Goal: Transaction & Acquisition: Book appointment/travel/reservation

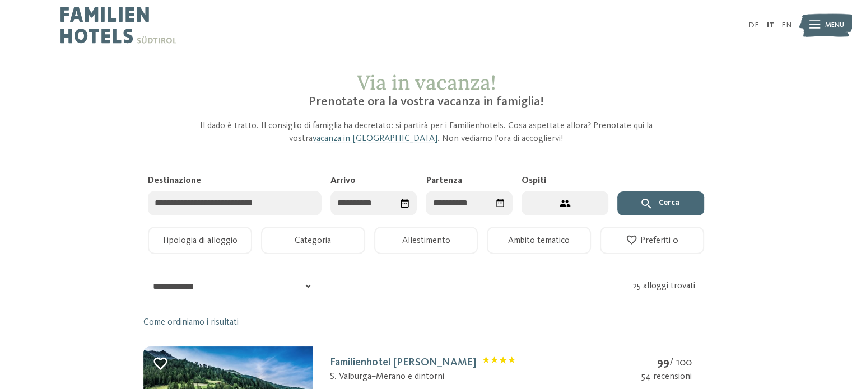
click at [375, 202] on input "Arrivo" at bounding box center [373, 203] width 87 height 25
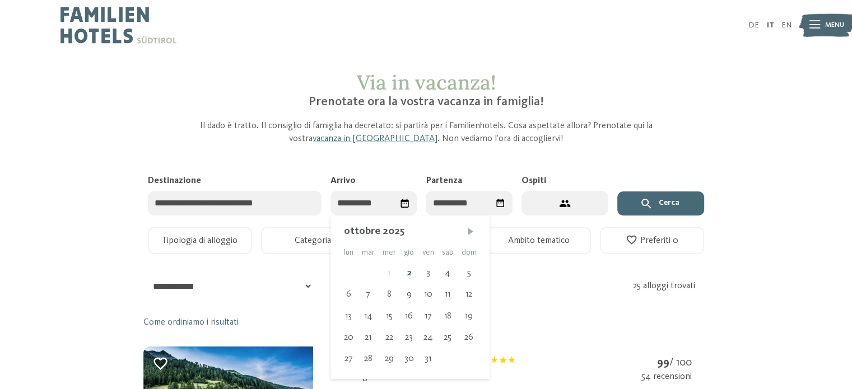
click at [465, 234] on span "Mese successivo" at bounding box center [470, 231] width 11 height 11
click at [392, 291] on div "10" at bounding box center [388, 294] width 21 height 21
type input "**********"
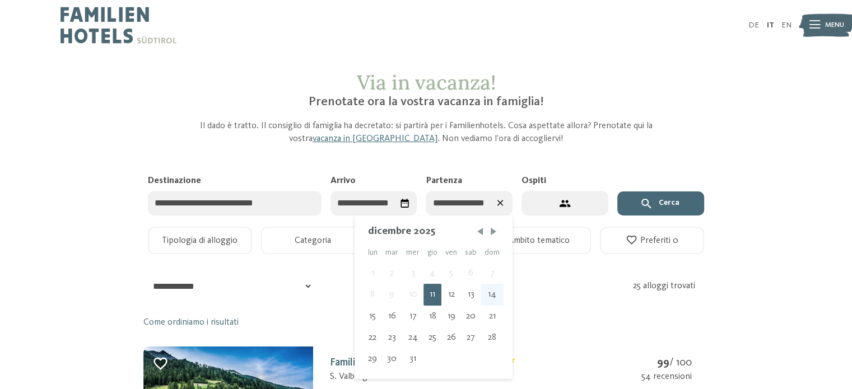
click at [488, 296] on div "14" at bounding box center [491, 294] width 23 height 21
type input "**********"
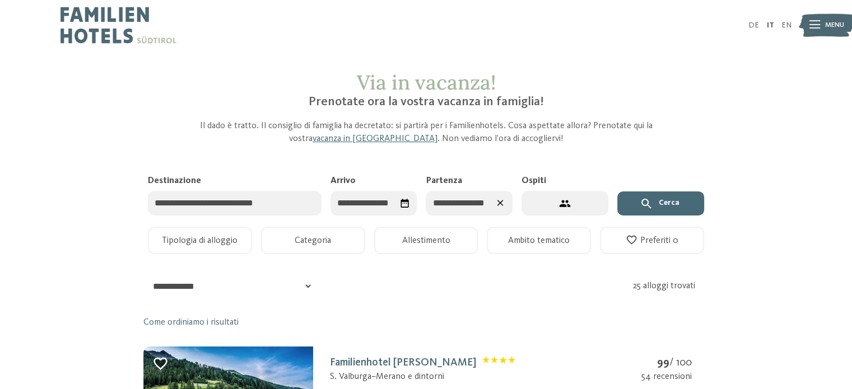
click at [574, 207] on button "2 ospiti – 1 camera" at bounding box center [564, 203] width 87 height 25
select select "*"
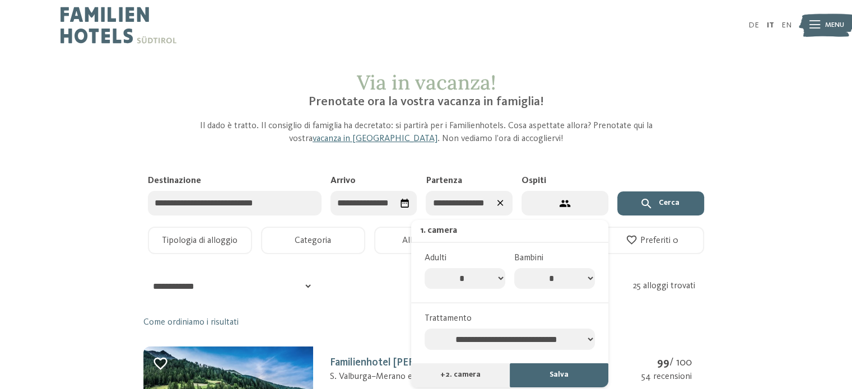
click at [553, 279] on select "* * * * * * * *" at bounding box center [554, 278] width 81 height 21
select select "*"
click at [514, 268] on select "* * * * * * * *" at bounding box center [554, 278] width 81 height 21
select select "*"
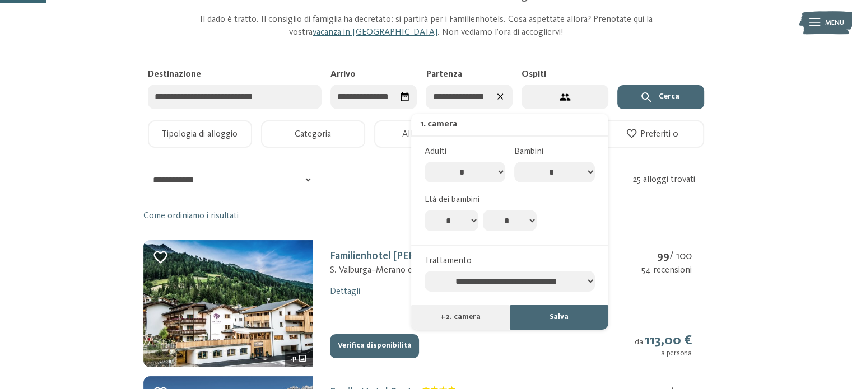
scroll to position [107, 0]
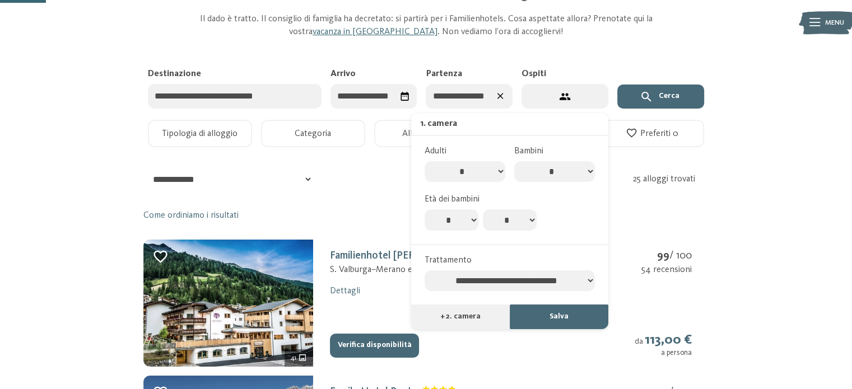
click at [520, 230] on select "* * * * * * * * * * ** ** ** ** ** ** ** **" at bounding box center [510, 219] width 54 height 21
select select "*"
click at [483, 209] on select "* * * * * * * * * * ** ** ** ** ** ** ** **" at bounding box center [510, 219] width 54 height 21
click at [532, 321] on button "Salva" at bounding box center [558, 317] width 99 height 25
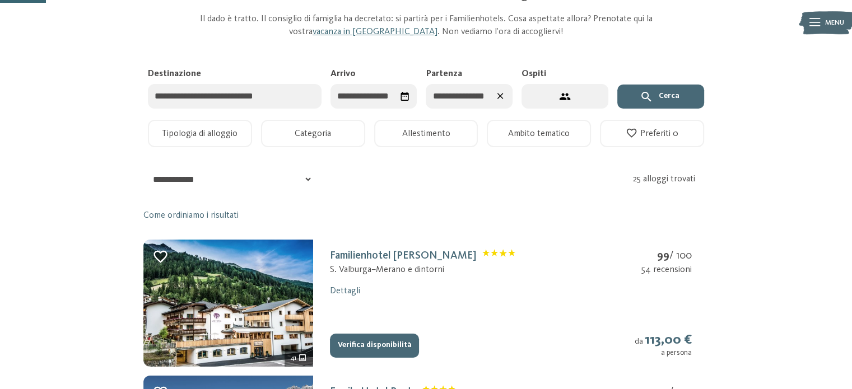
click at [526, 91] on button "4 ospiti – 1 camera" at bounding box center [564, 96] width 87 height 25
select select "*"
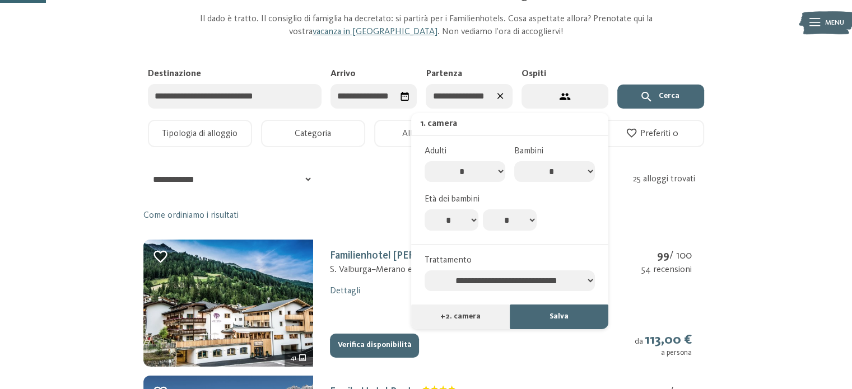
click at [517, 278] on select "**********" at bounding box center [509, 280] width 170 height 21
click at [657, 99] on button "Cerca" at bounding box center [660, 97] width 87 height 25
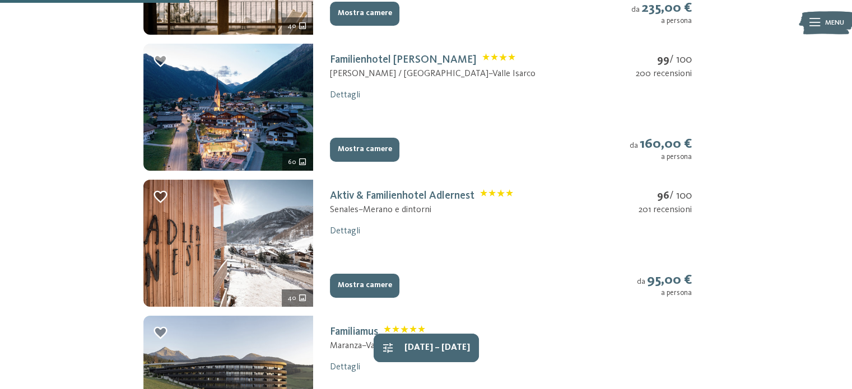
scroll to position [440, 0]
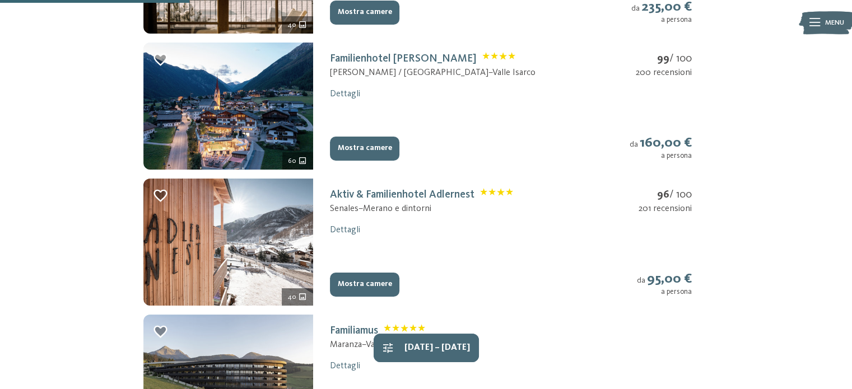
click at [358, 153] on button "Mostra camere" at bounding box center [364, 149] width 69 height 25
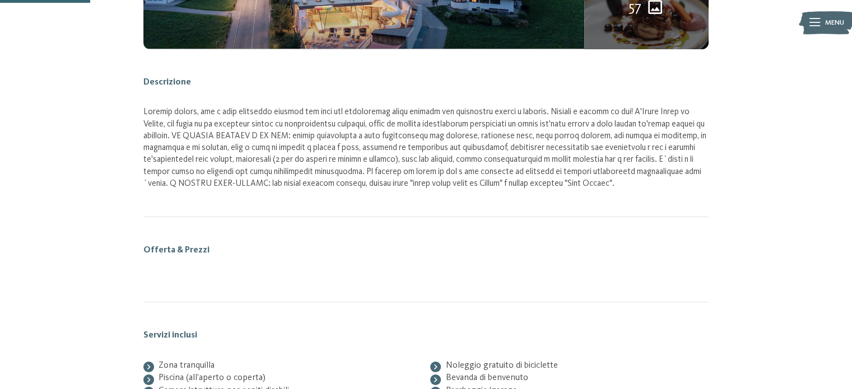
scroll to position [166, 0]
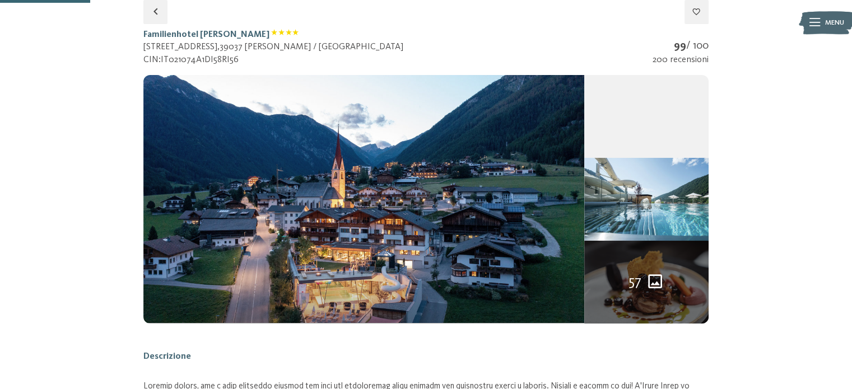
select select "*"
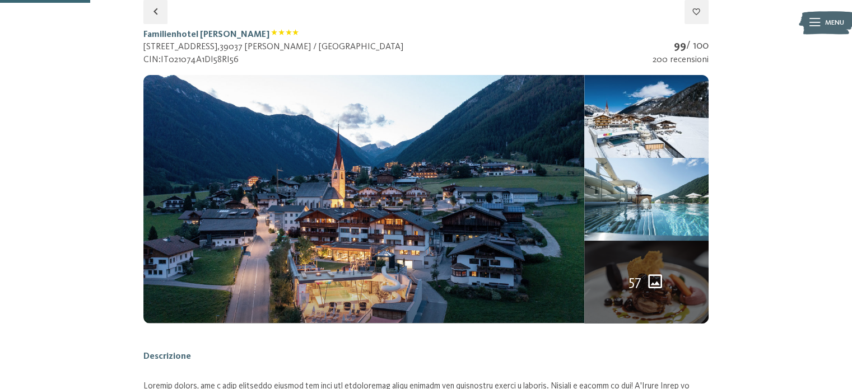
select select "*"
select select "**********"
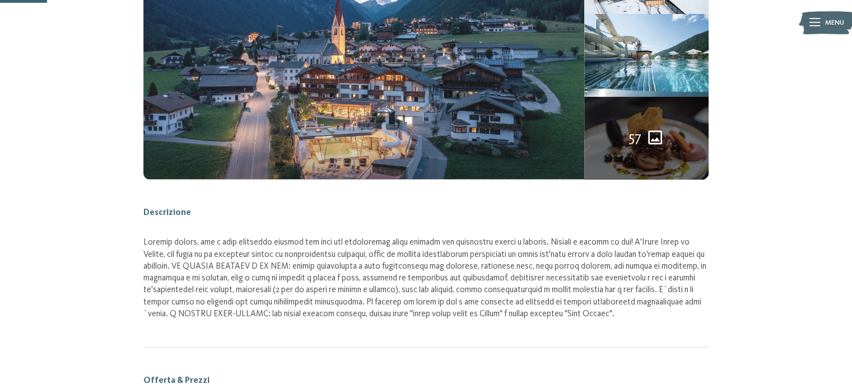
scroll to position [274, 0]
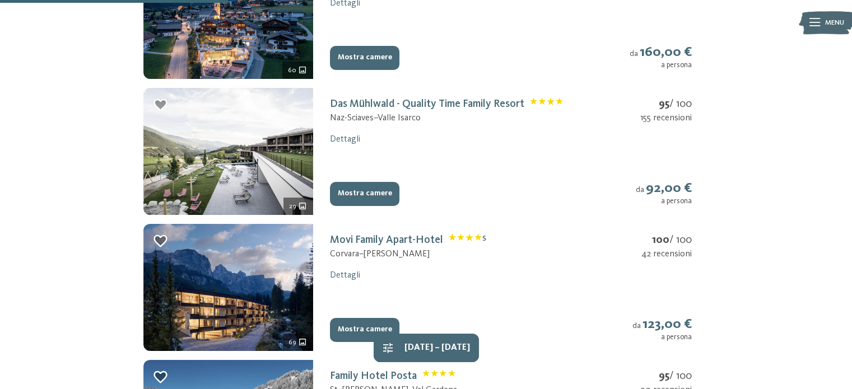
scroll to position [531, 0]
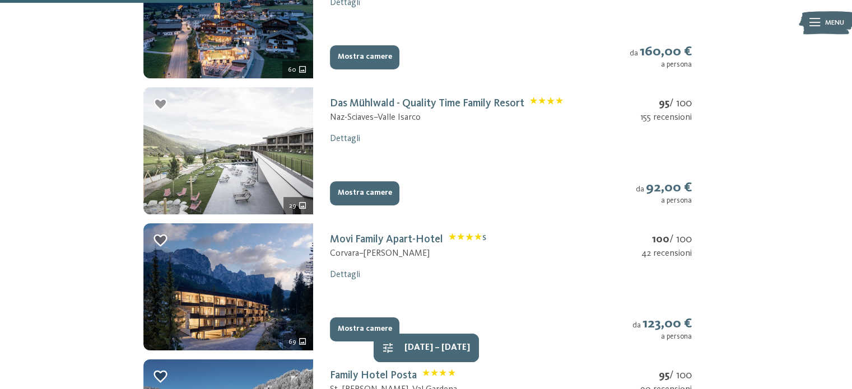
click at [273, 132] on img at bounding box center [228, 150] width 170 height 127
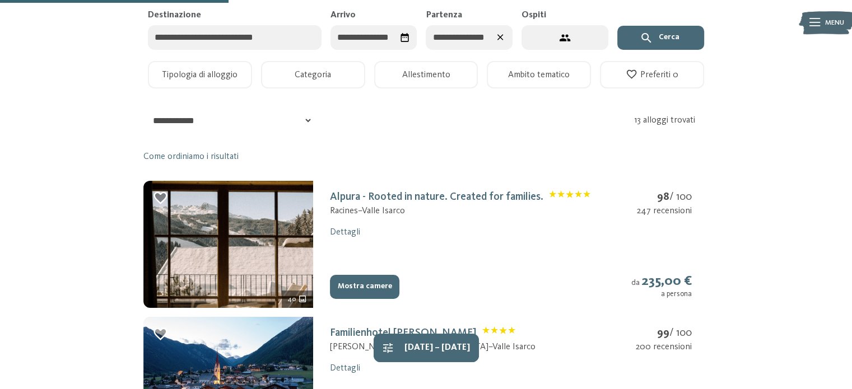
select select "*"
select select "**********"
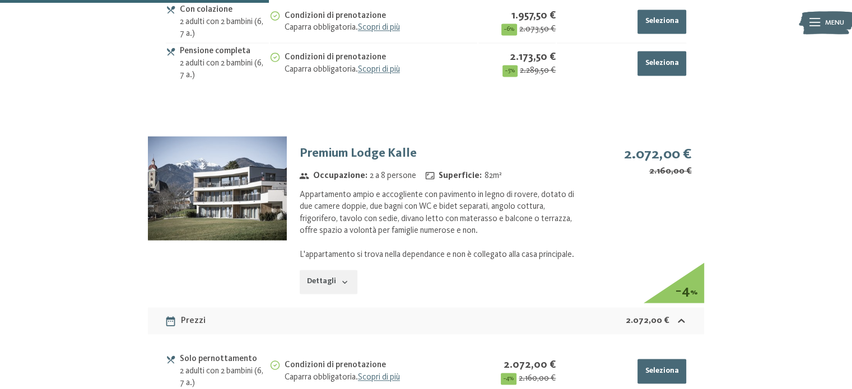
scroll to position [1733, 0]
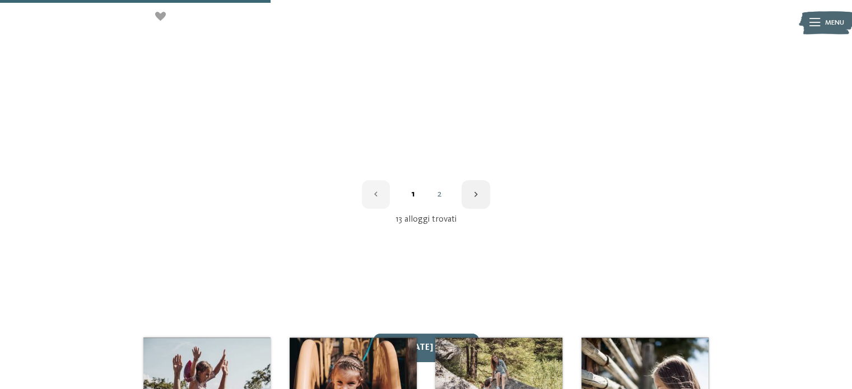
click at [428, 201] on div "1 2" at bounding box center [425, 194] width 565 height 29
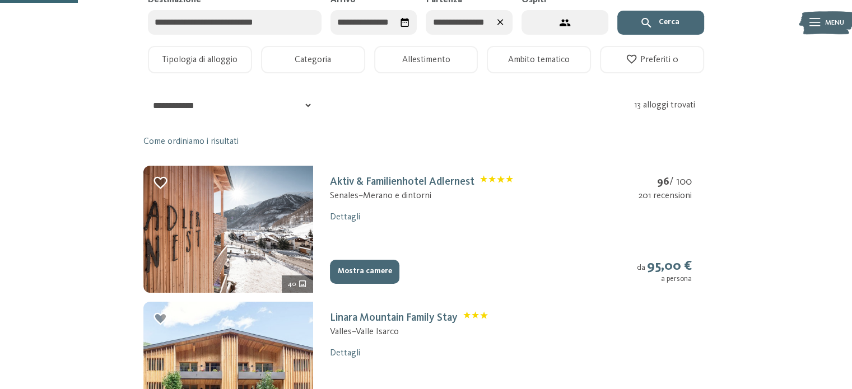
scroll to position [181, 0]
click at [551, 20] on button "4 ospiti – 1 camera" at bounding box center [564, 22] width 87 height 25
select select "*"
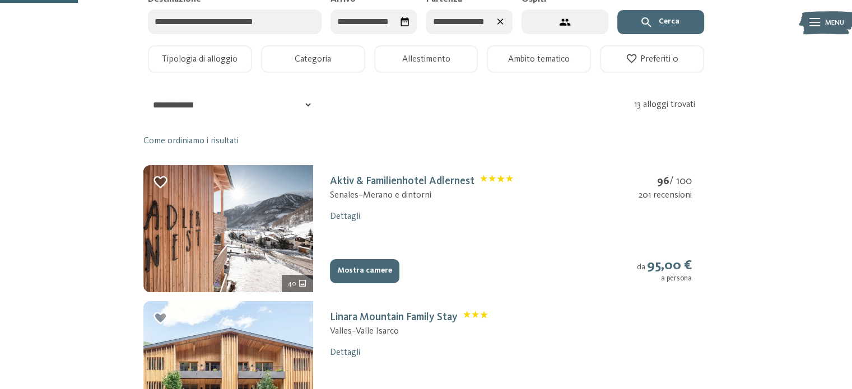
select select "*"
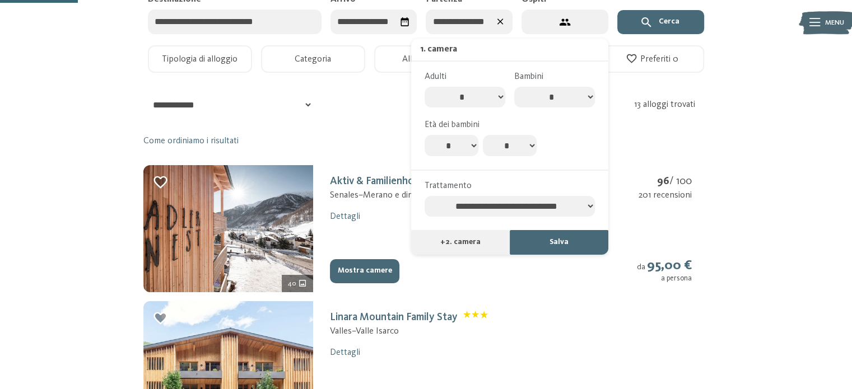
click at [546, 241] on button "Salva" at bounding box center [558, 242] width 99 height 25
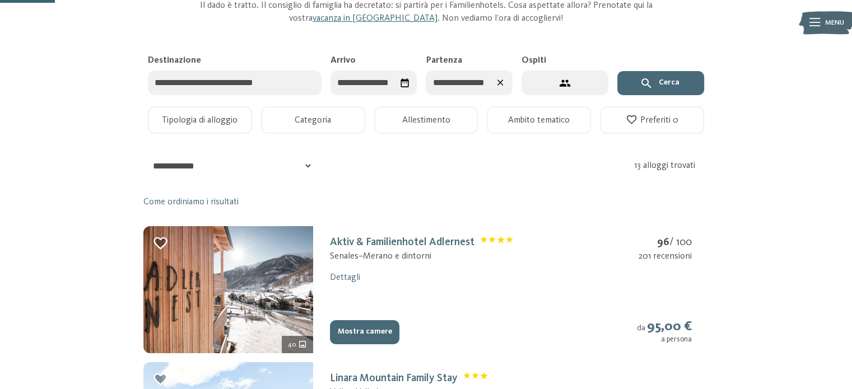
scroll to position [120, 0]
click at [658, 85] on button "Cerca" at bounding box center [660, 84] width 87 height 25
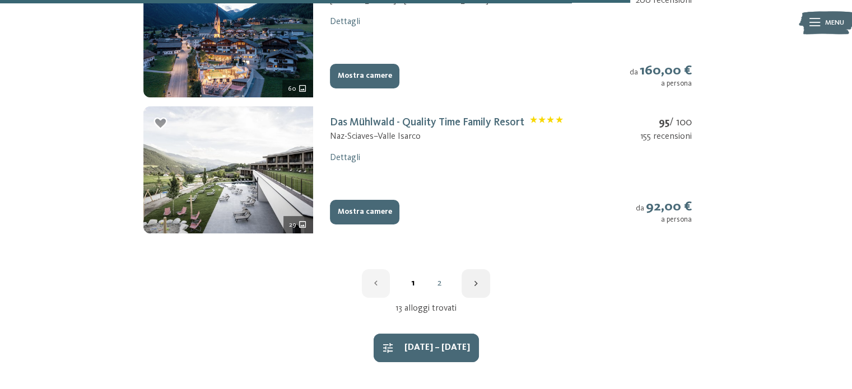
scroll to position [1465, 0]
click at [475, 284] on icon "button" at bounding box center [475, 282] width 3 height 5
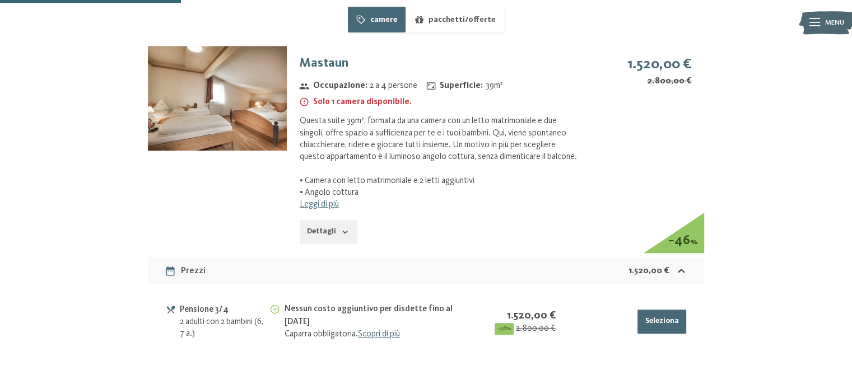
scroll to position [801, 0]
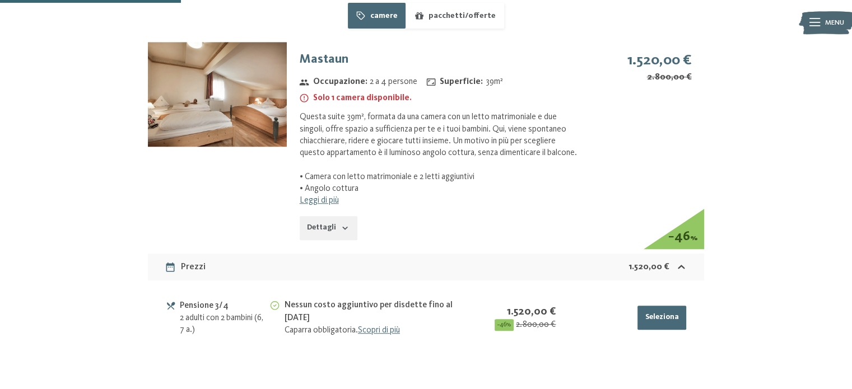
click at [343, 232] on icon "button" at bounding box center [344, 227] width 9 height 9
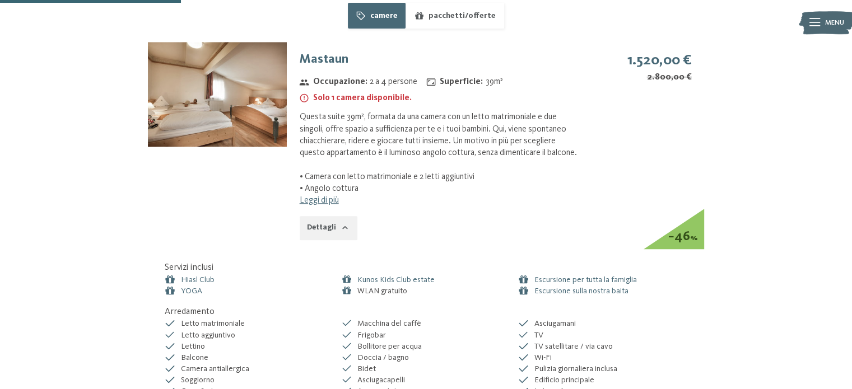
click at [343, 232] on icon "button" at bounding box center [344, 227] width 9 height 9
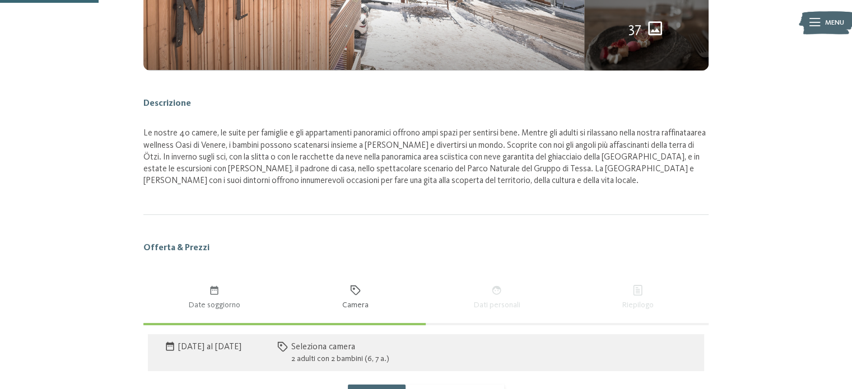
scroll to position [206, 0]
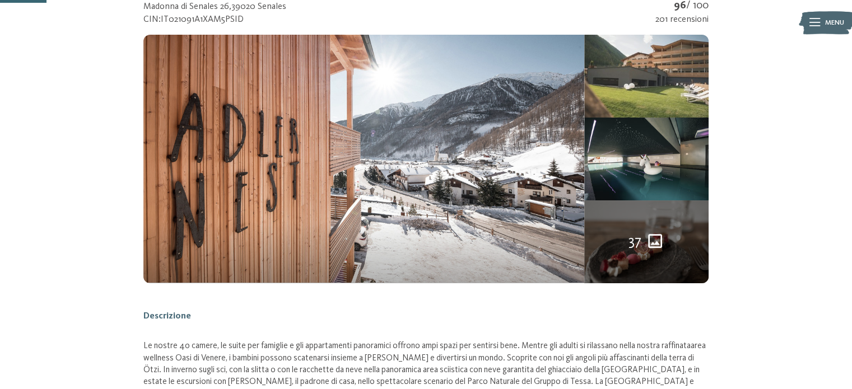
click at [652, 35] on img at bounding box center [646, 76] width 124 height 83
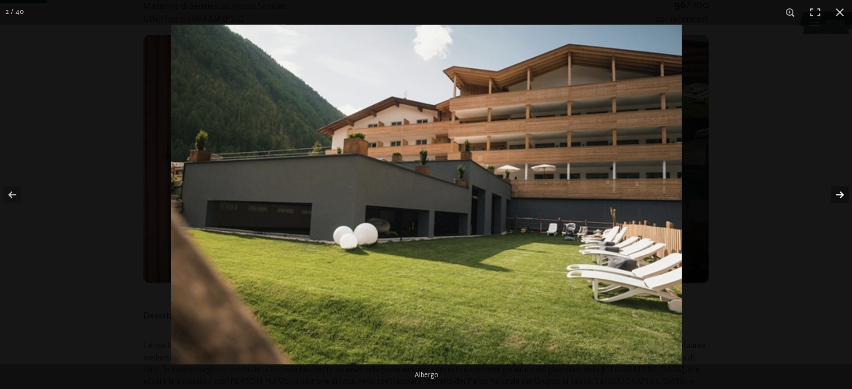
click at [835, 191] on button "button" at bounding box center [831, 195] width 39 height 56
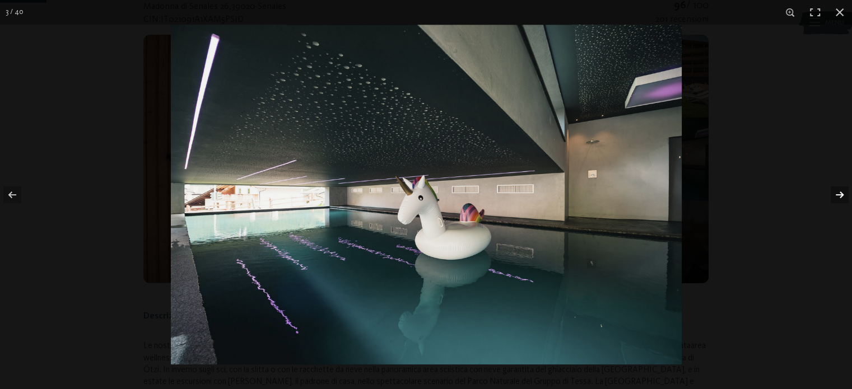
click at [835, 191] on button "button" at bounding box center [831, 195] width 39 height 56
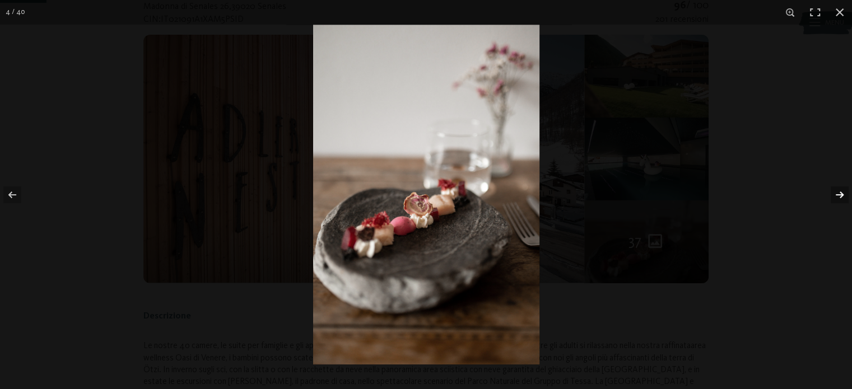
click at [835, 191] on button "button" at bounding box center [831, 195] width 39 height 56
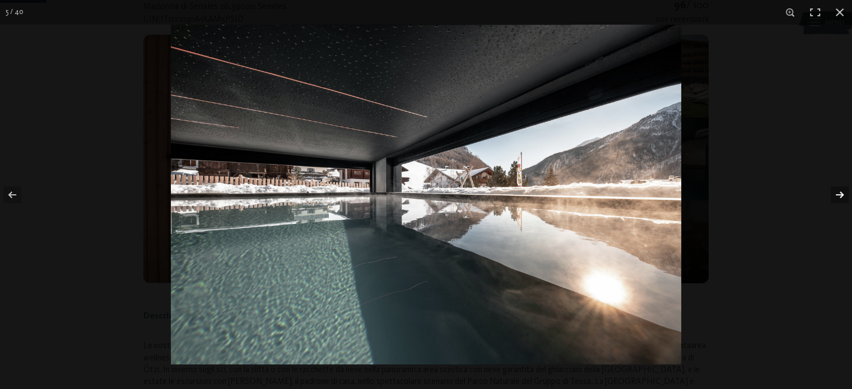
click at [835, 191] on button "button" at bounding box center [831, 195] width 39 height 56
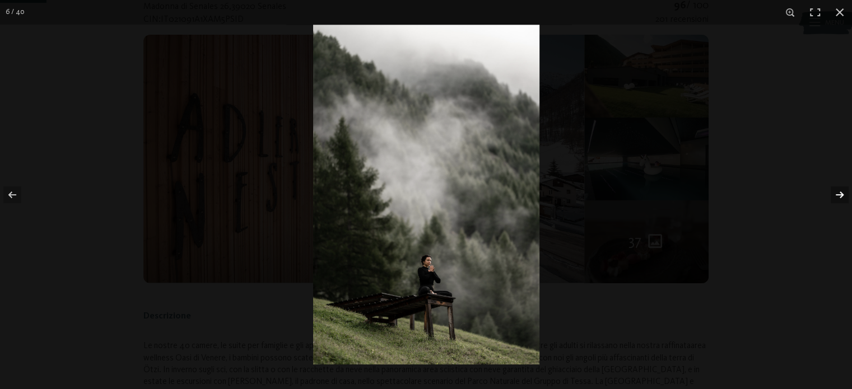
click at [835, 191] on button "button" at bounding box center [831, 195] width 39 height 56
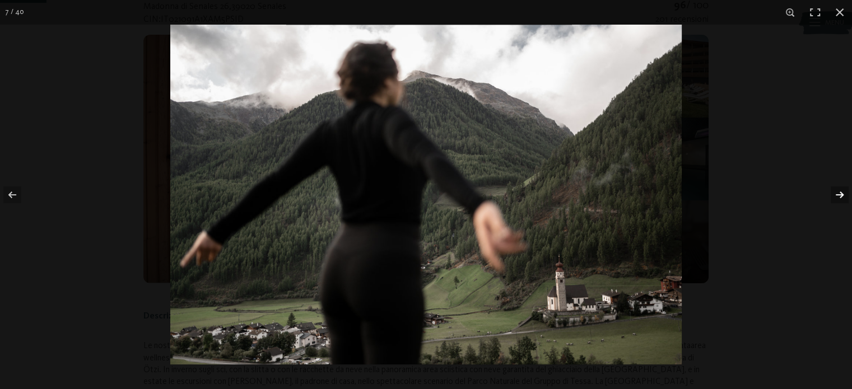
click at [835, 191] on button "button" at bounding box center [831, 195] width 39 height 56
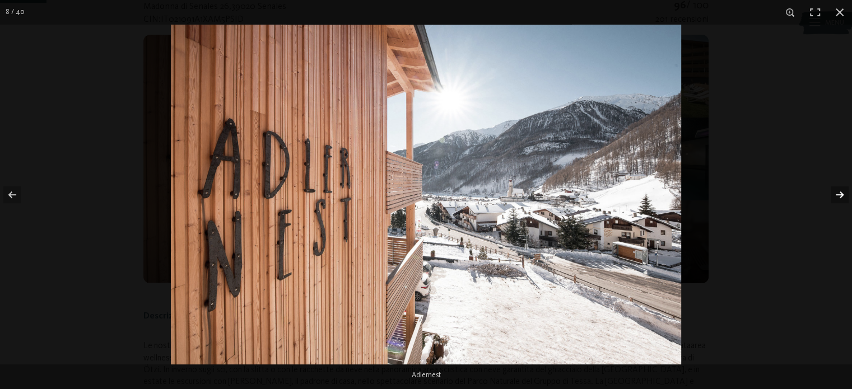
click at [835, 191] on button "button" at bounding box center [831, 195] width 39 height 56
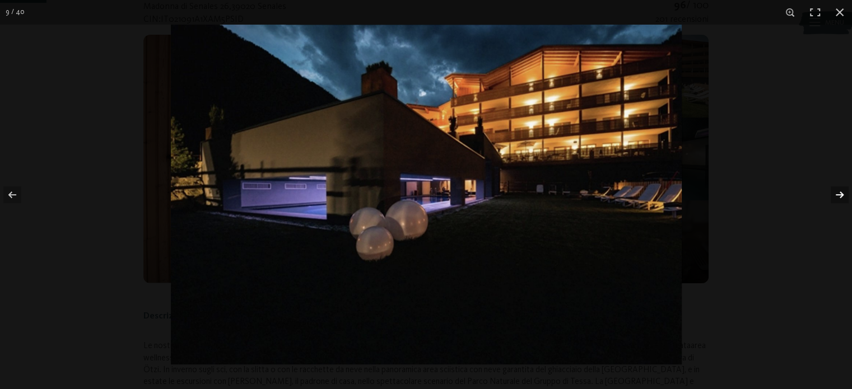
click at [835, 191] on button "button" at bounding box center [831, 195] width 39 height 56
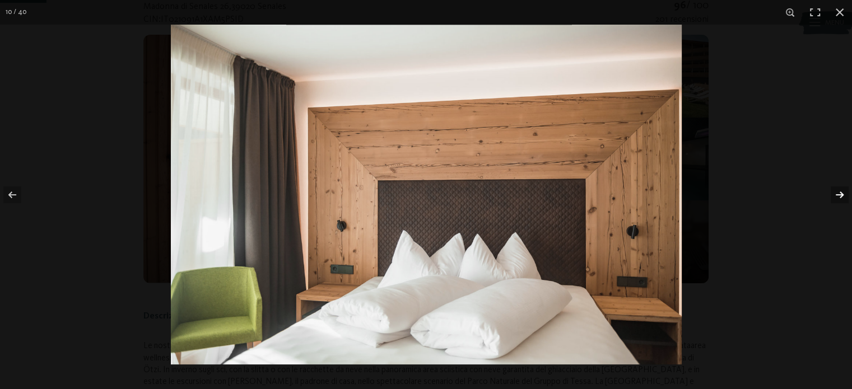
click at [835, 191] on button "button" at bounding box center [831, 195] width 39 height 56
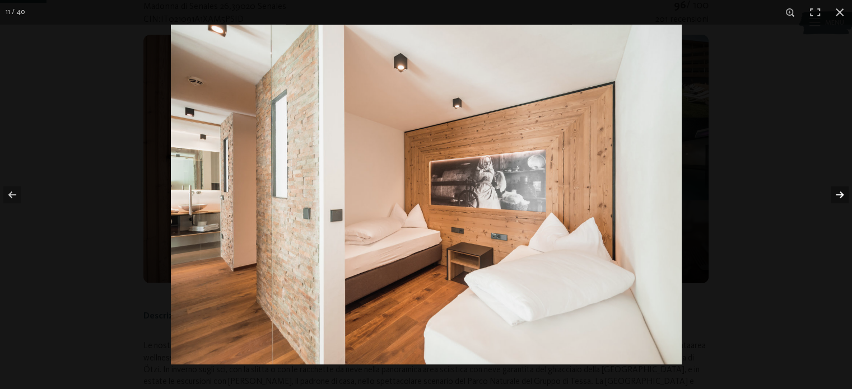
click at [835, 191] on button "button" at bounding box center [831, 195] width 39 height 56
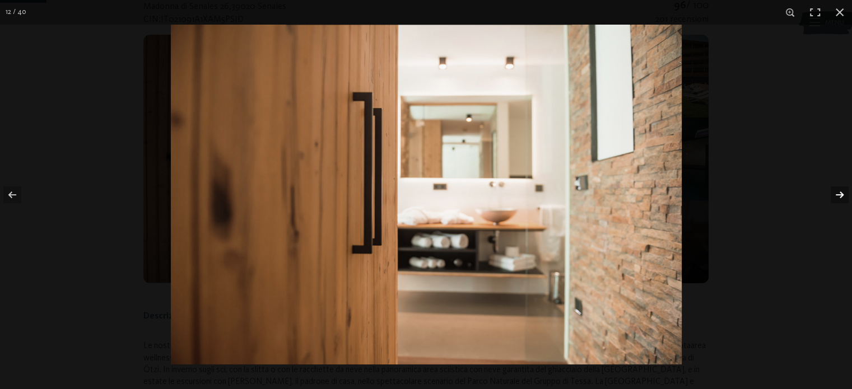
click at [835, 191] on button "button" at bounding box center [831, 195] width 39 height 56
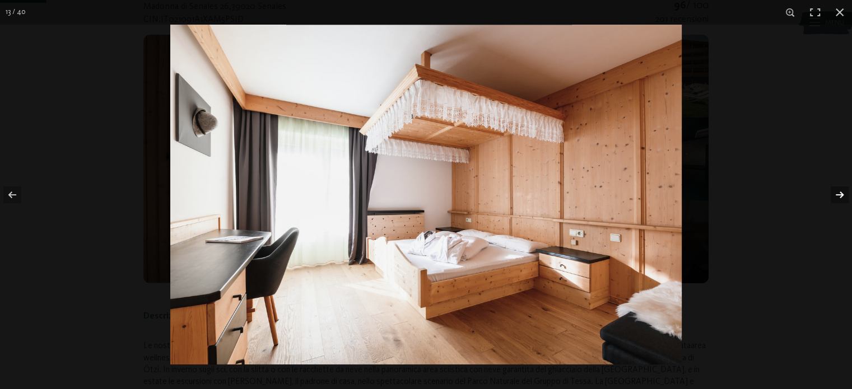
click at [835, 191] on button "button" at bounding box center [831, 195] width 39 height 56
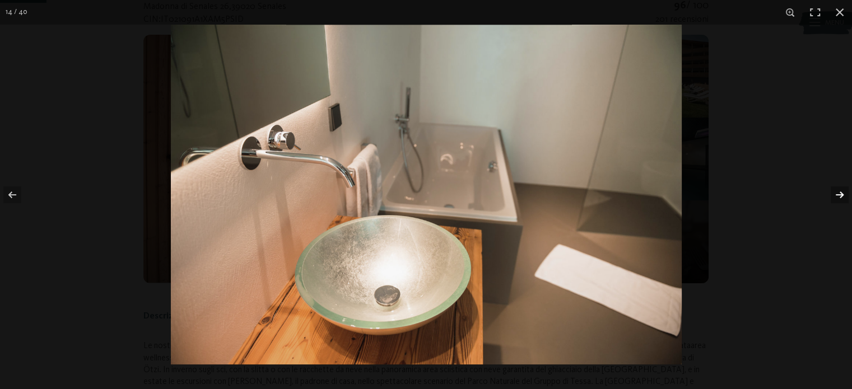
click at [835, 191] on button "button" at bounding box center [831, 195] width 39 height 56
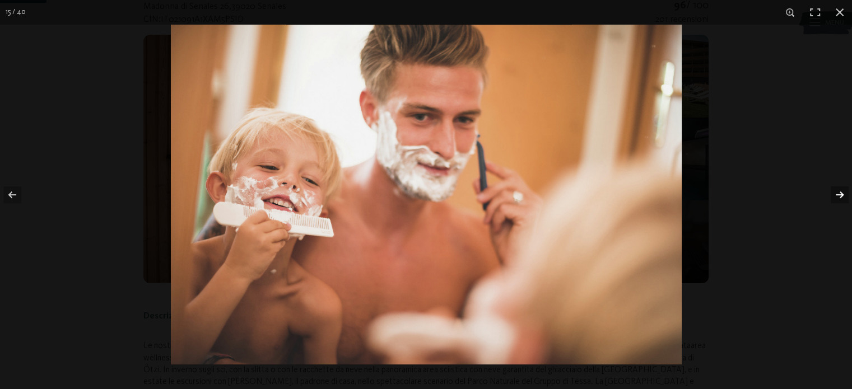
click at [835, 191] on button "button" at bounding box center [831, 195] width 39 height 56
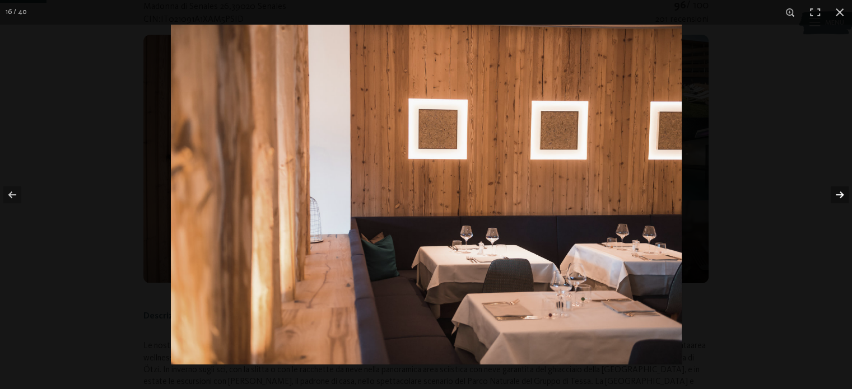
click at [835, 191] on button "button" at bounding box center [831, 195] width 39 height 56
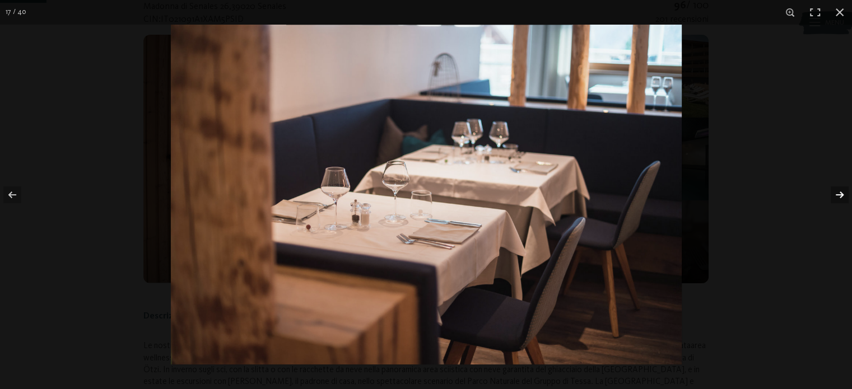
click at [835, 191] on button "button" at bounding box center [831, 195] width 39 height 56
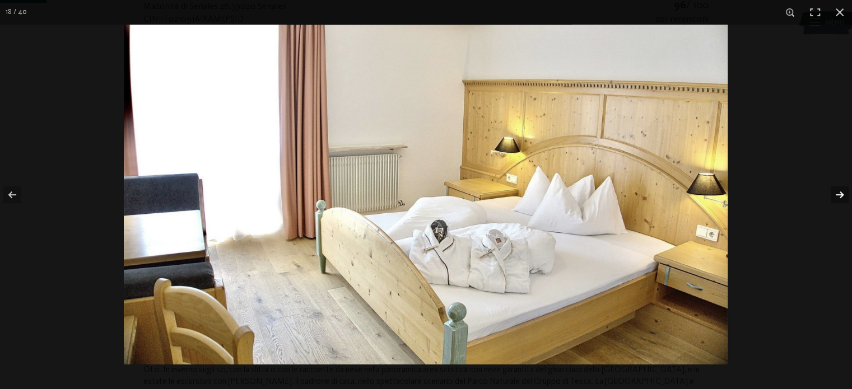
click at [835, 191] on button "button" at bounding box center [831, 195] width 39 height 56
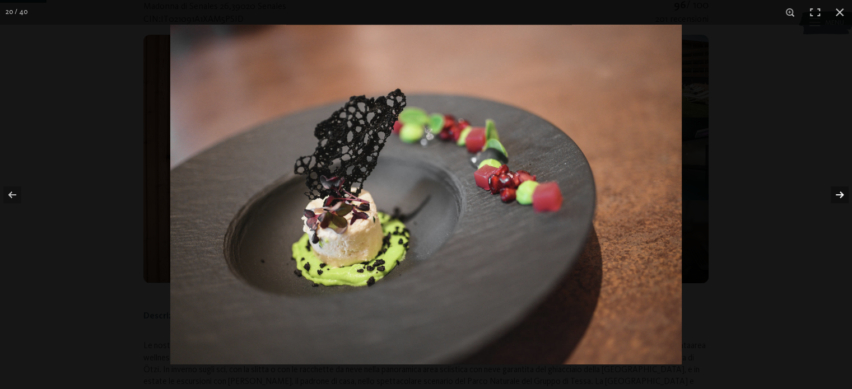
click at [835, 191] on button "button" at bounding box center [831, 195] width 39 height 56
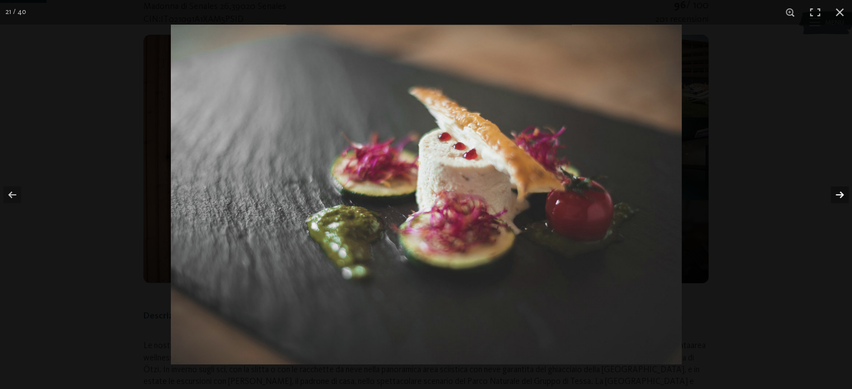
click at [835, 191] on button "button" at bounding box center [831, 195] width 39 height 56
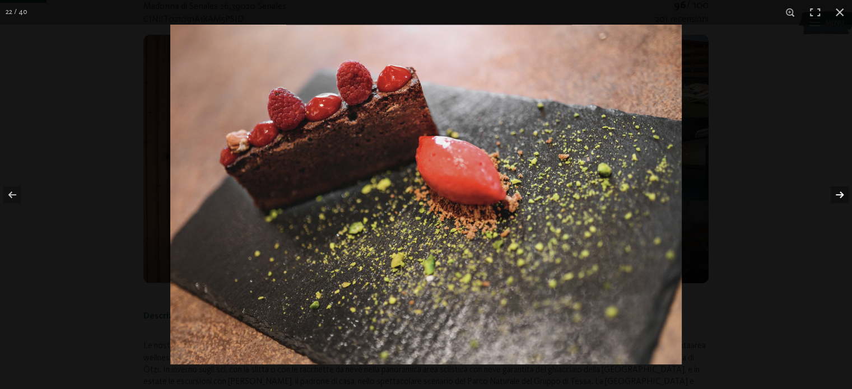
click at [835, 191] on button "button" at bounding box center [831, 195] width 39 height 56
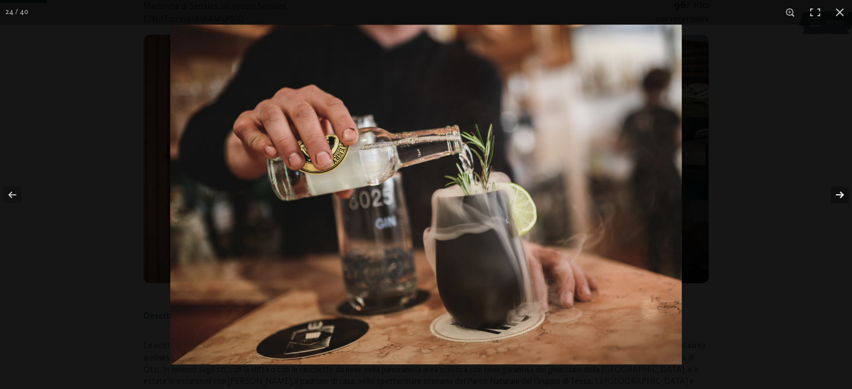
click at [835, 191] on button "button" at bounding box center [831, 195] width 39 height 56
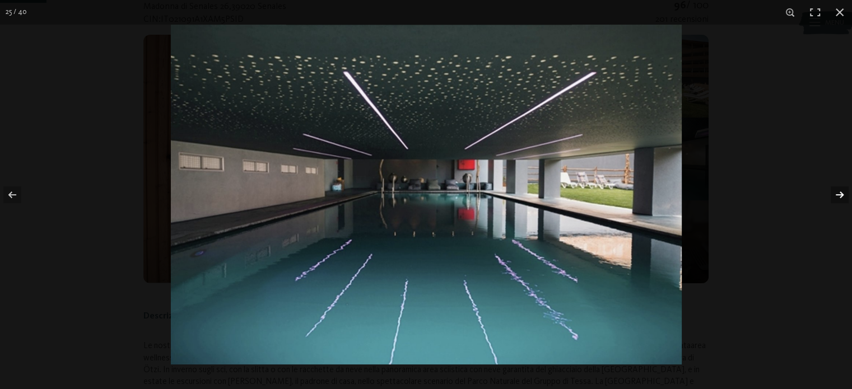
click at [835, 191] on button "button" at bounding box center [831, 195] width 39 height 56
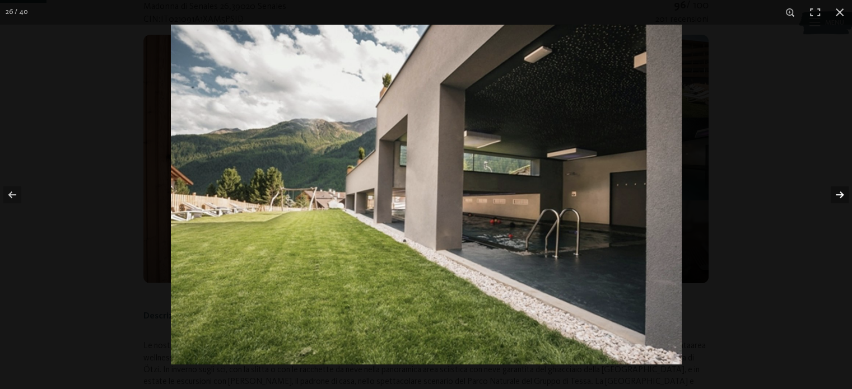
click at [835, 191] on button "button" at bounding box center [831, 195] width 39 height 56
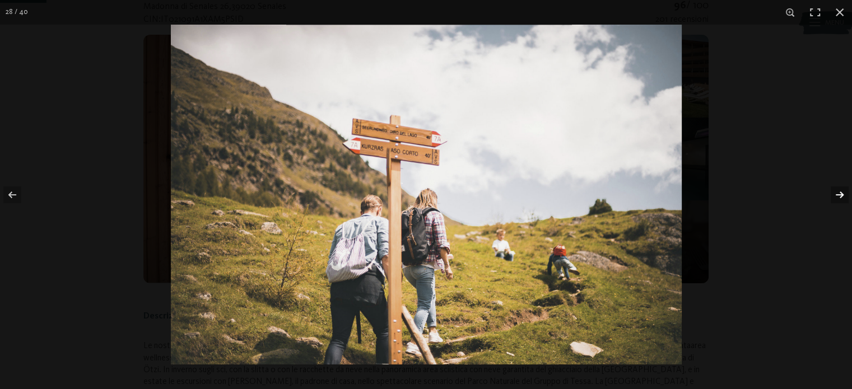
click at [835, 191] on button "button" at bounding box center [831, 195] width 39 height 56
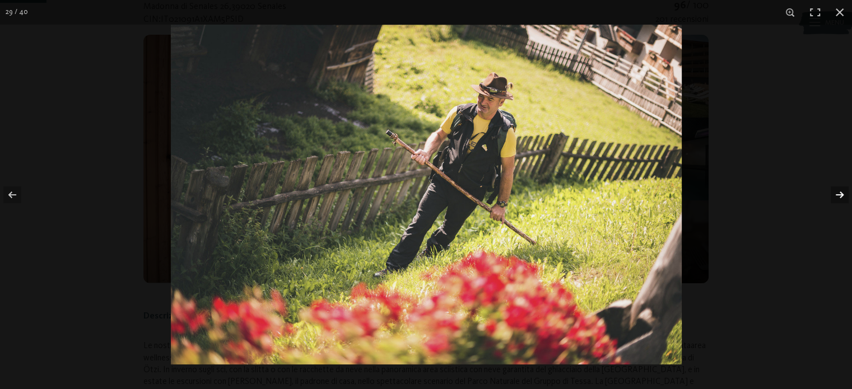
click at [835, 191] on button "button" at bounding box center [831, 195] width 39 height 56
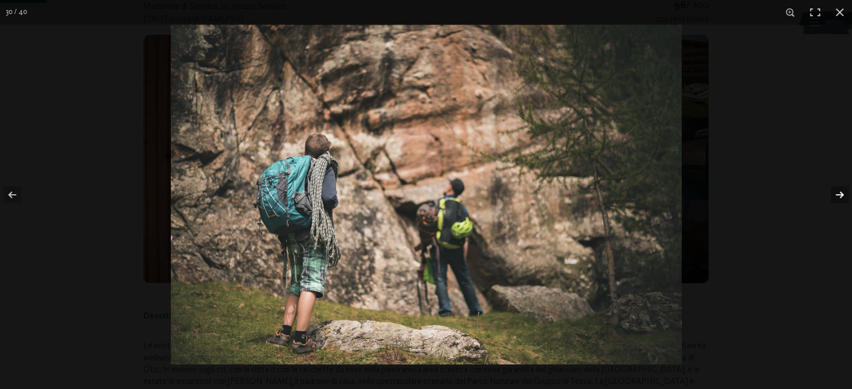
click at [835, 191] on button "button" at bounding box center [831, 195] width 39 height 56
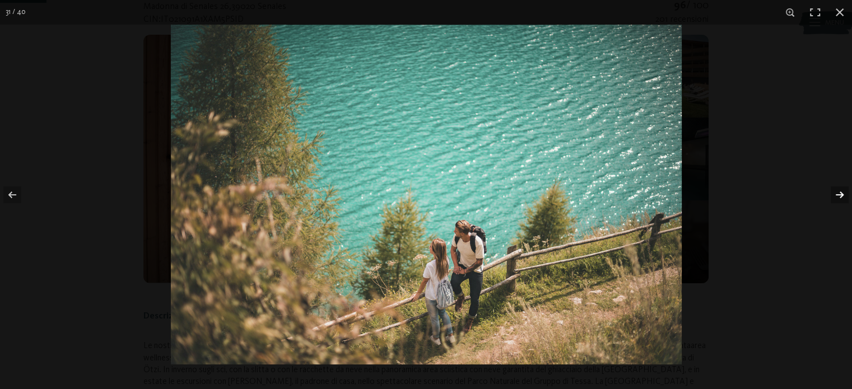
click at [835, 191] on button "button" at bounding box center [831, 195] width 39 height 56
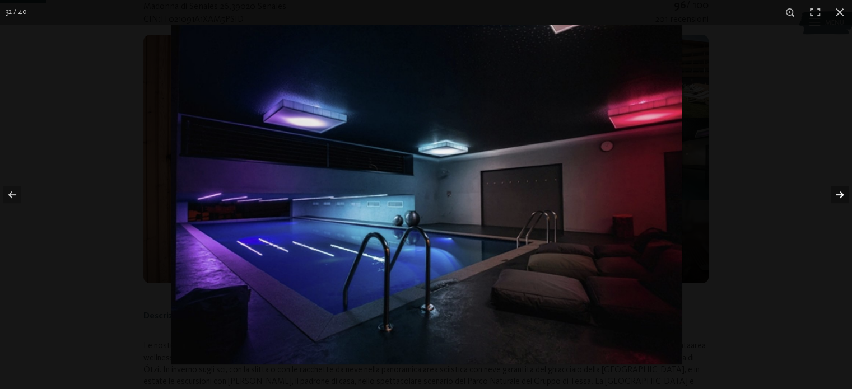
click at [835, 191] on button "button" at bounding box center [831, 195] width 39 height 56
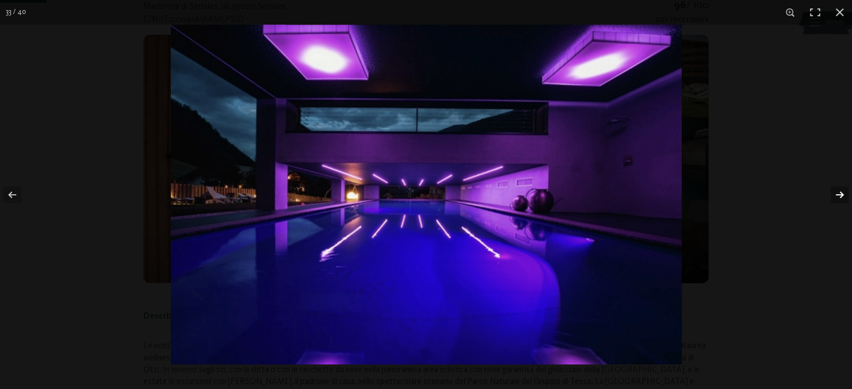
click at [835, 191] on button "button" at bounding box center [831, 195] width 39 height 56
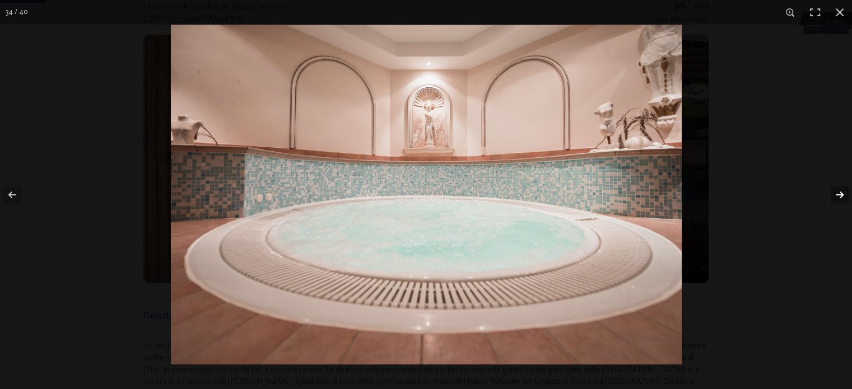
click at [835, 191] on button "button" at bounding box center [831, 195] width 39 height 56
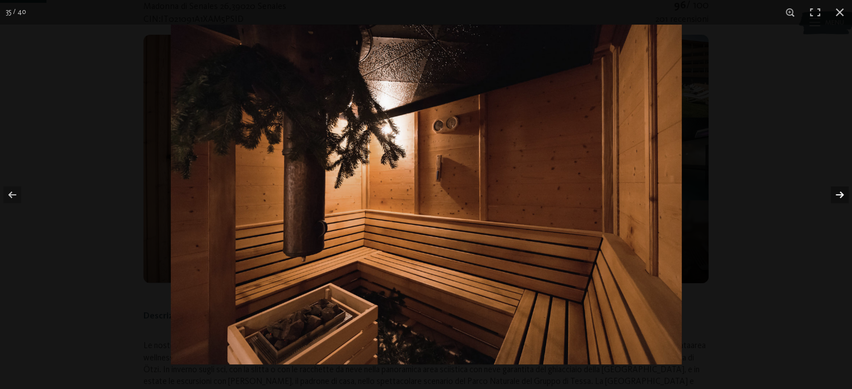
click at [835, 191] on button "button" at bounding box center [831, 195] width 39 height 56
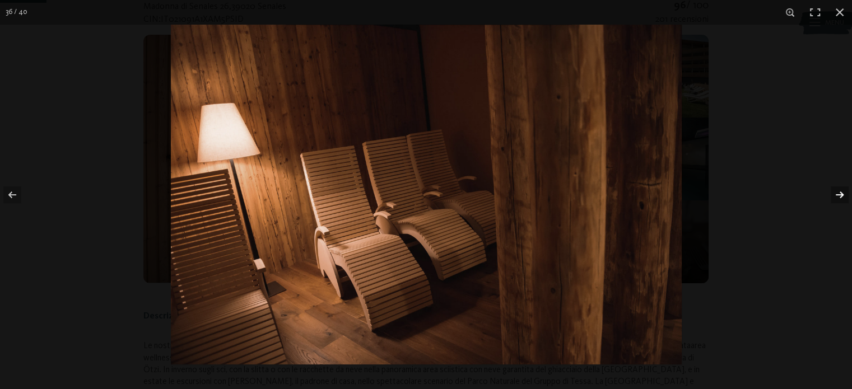
click at [835, 191] on button "button" at bounding box center [831, 195] width 39 height 56
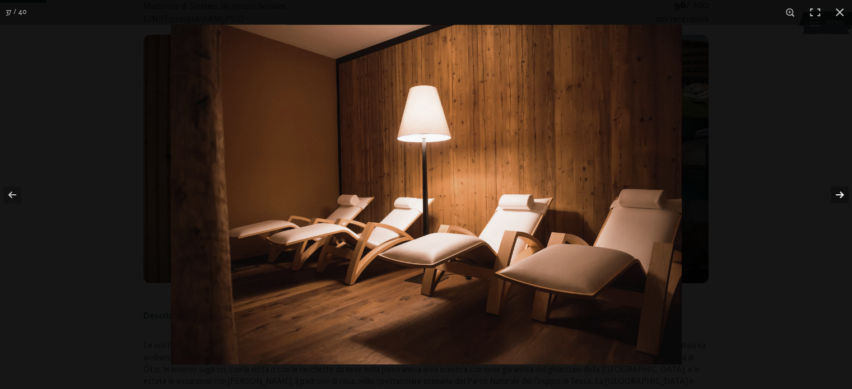
click at [835, 191] on button "button" at bounding box center [831, 195] width 39 height 56
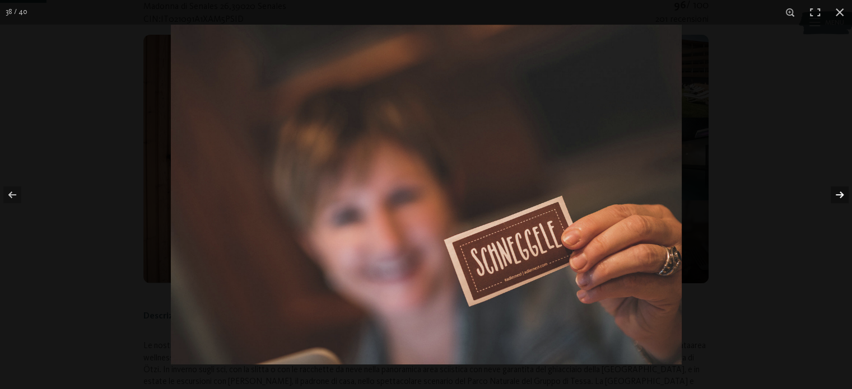
click at [835, 191] on button "button" at bounding box center [831, 195] width 39 height 56
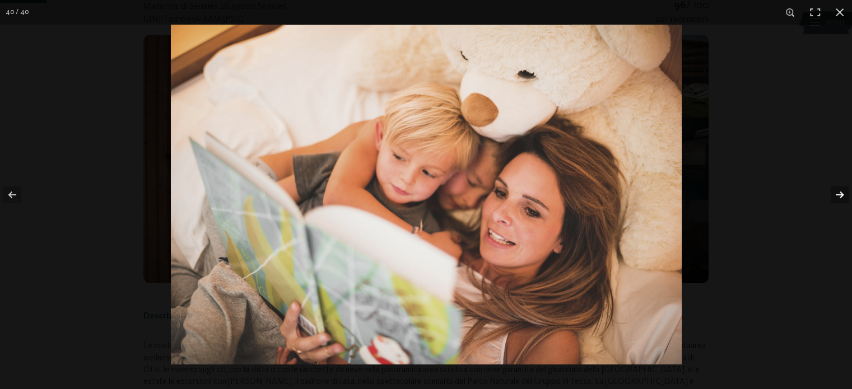
click at [835, 191] on button "button" at bounding box center [831, 195] width 39 height 56
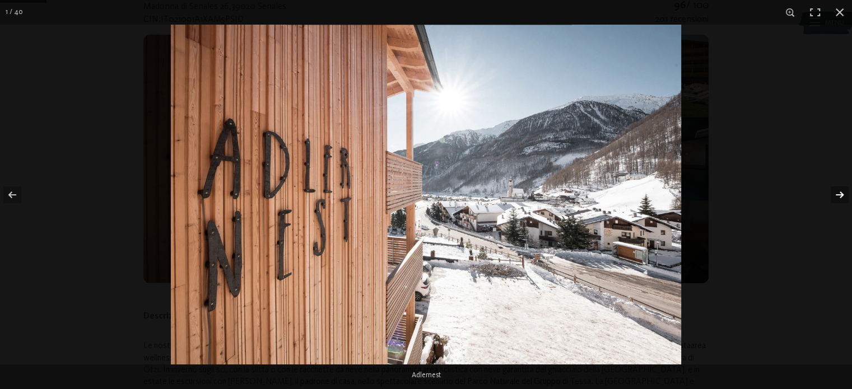
click at [835, 191] on button "button" at bounding box center [831, 195] width 39 height 56
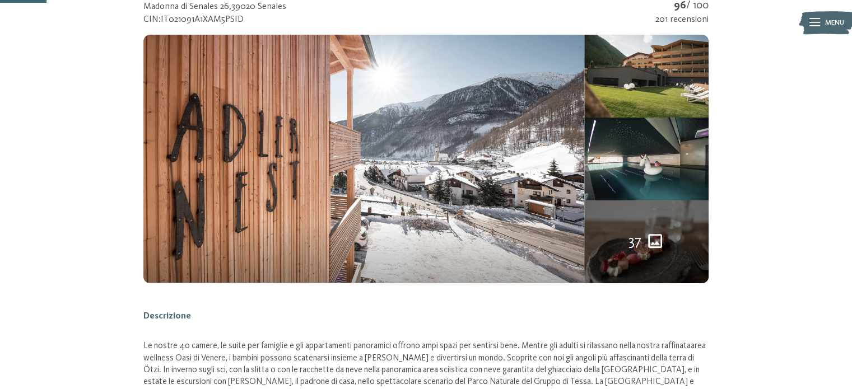
click at [0, 0] on button "button" at bounding box center [0, 0] width 0 height 0
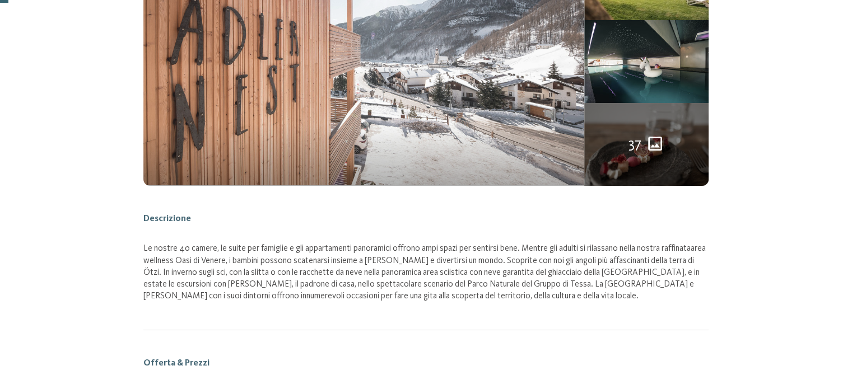
scroll to position [0, 0]
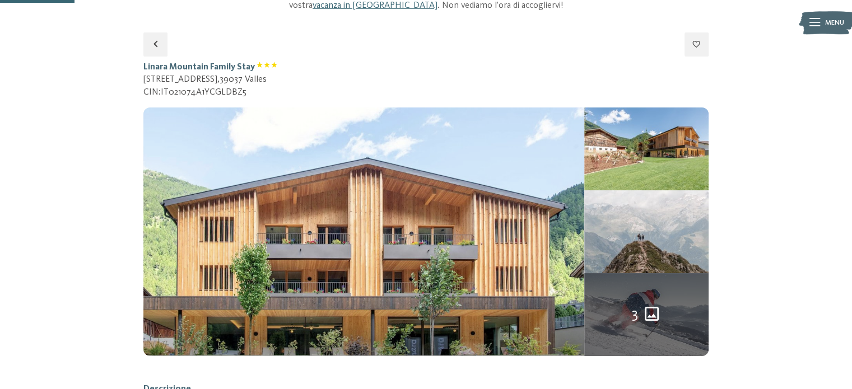
scroll to position [245, 0]
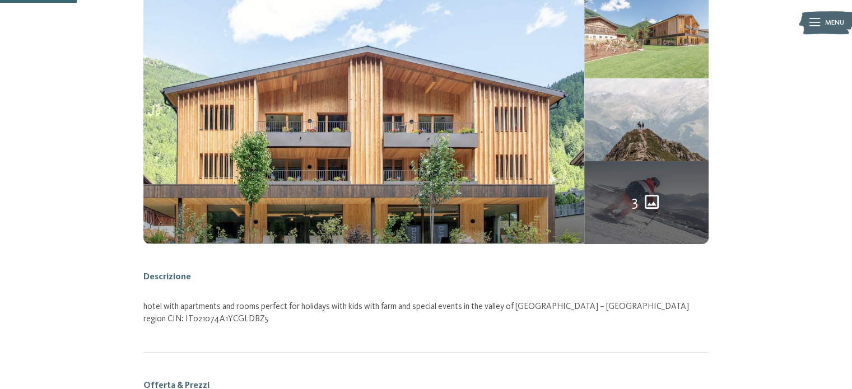
click at [640, 21] on img at bounding box center [646, 37] width 124 height 83
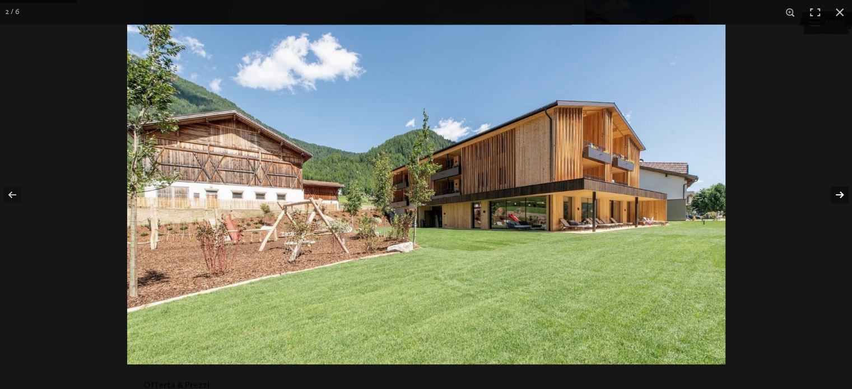
click at [840, 195] on button "button" at bounding box center [831, 195] width 39 height 56
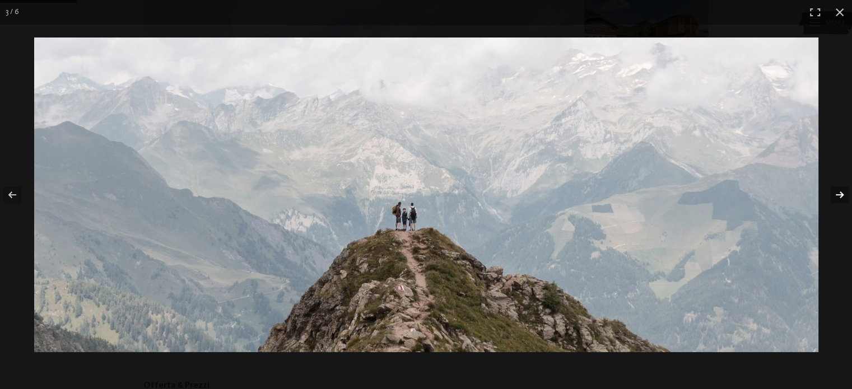
click at [840, 195] on button "button" at bounding box center [831, 195] width 39 height 56
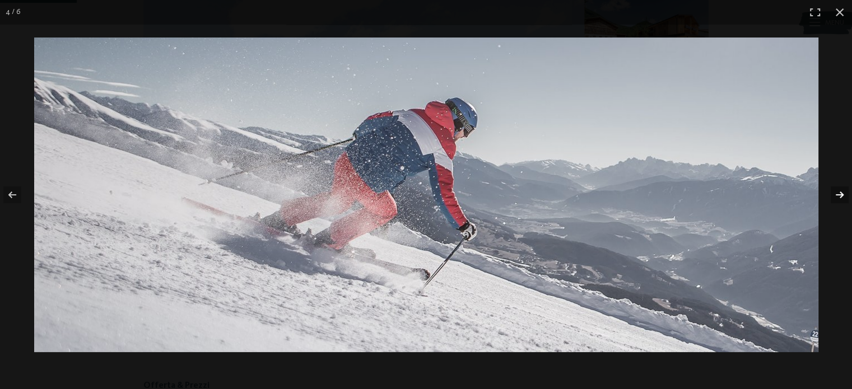
click at [840, 195] on button "button" at bounding box center [831, 195] width 39 height 56
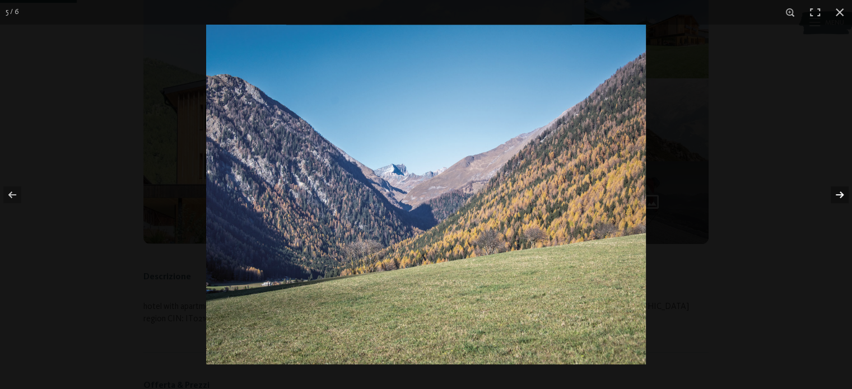
click at [840, 195] on button "button" at bounding box center [831, 195] width 39 height 56
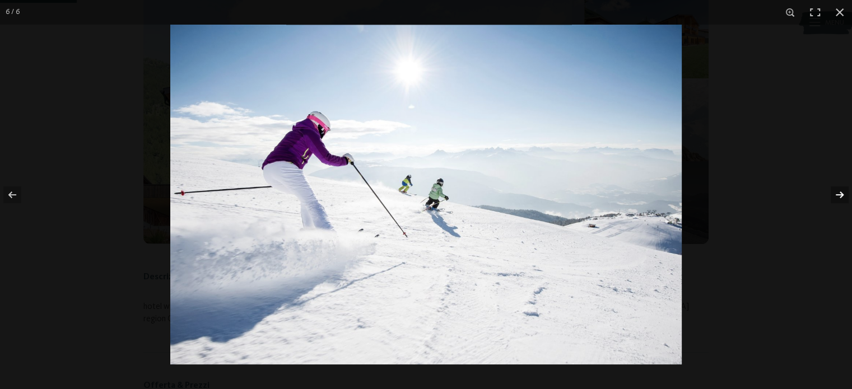
click at [840, 195] on button "button" at bounding box center [831, 195] width 39 height 56
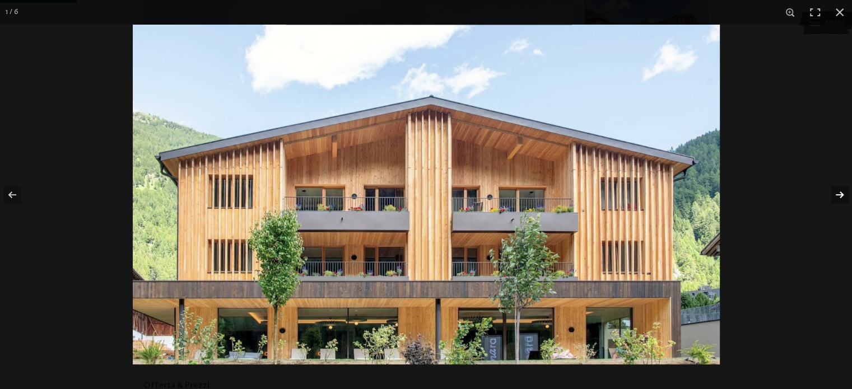
click at [840, 195] on button "button" at bounding box center [831, 195] width 39 height 56
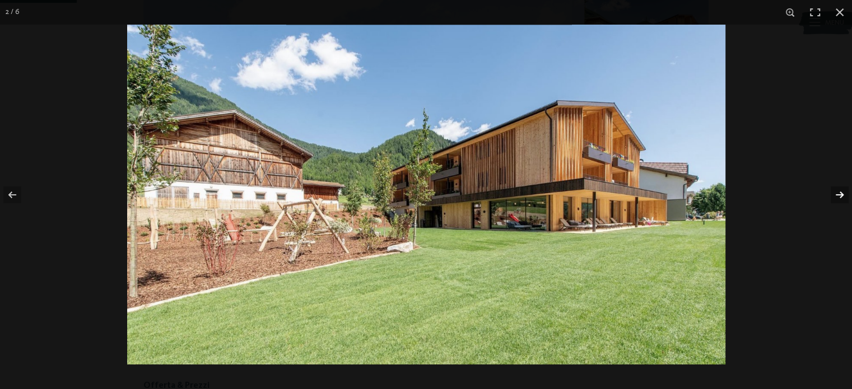
click at [840, 195] on button "button" at bounding box center [831, 195] width 39 height 56
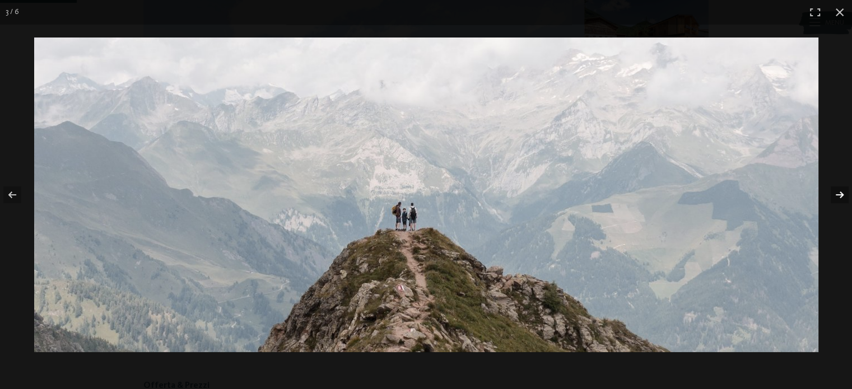
click at [840, 195] on button "button" at bounding box center [831, 195] width 39 height 56
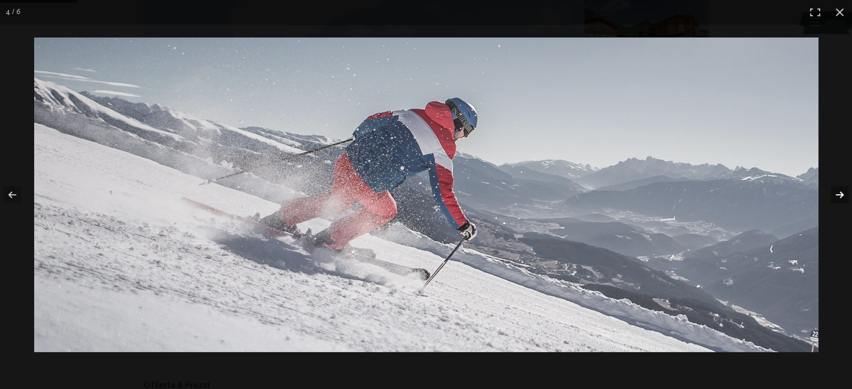
click at [840, 195] on button "button" at bounding box center [831, 195] width 39 height 56
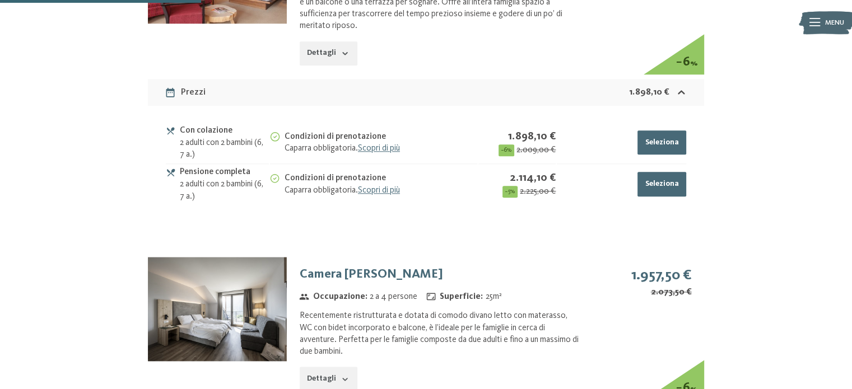
scroll to position [1289, 0]
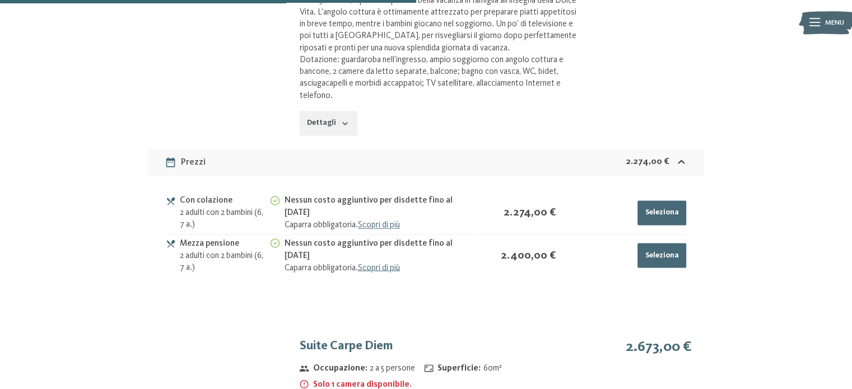
scroll to position [1888, 0]
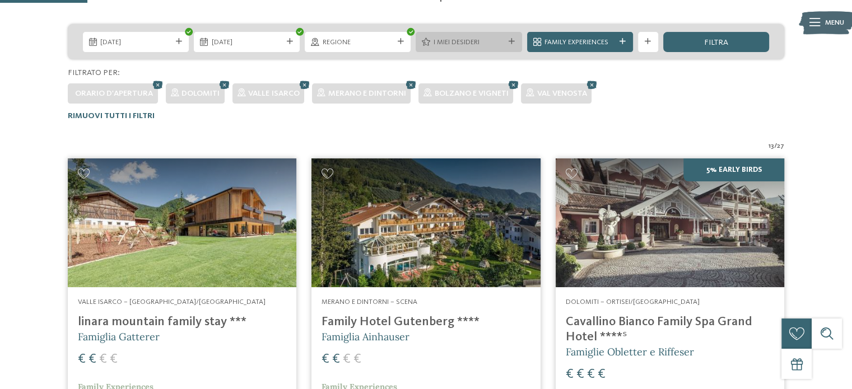
scroll to position [236, 0]
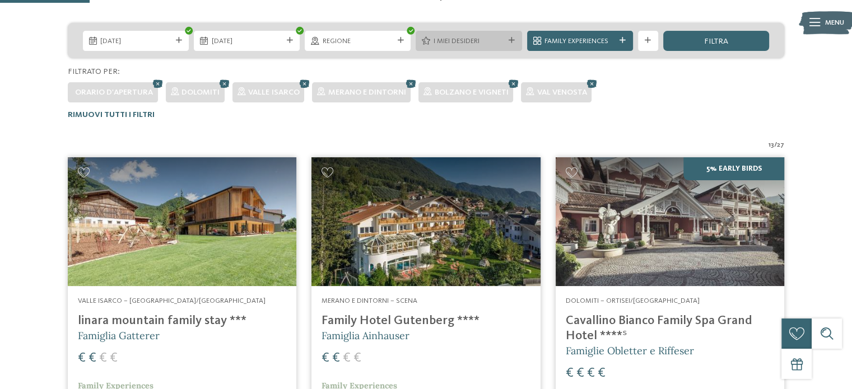
click at [509, 38] on icon at bounding box center [511, 41] width 6 height 6
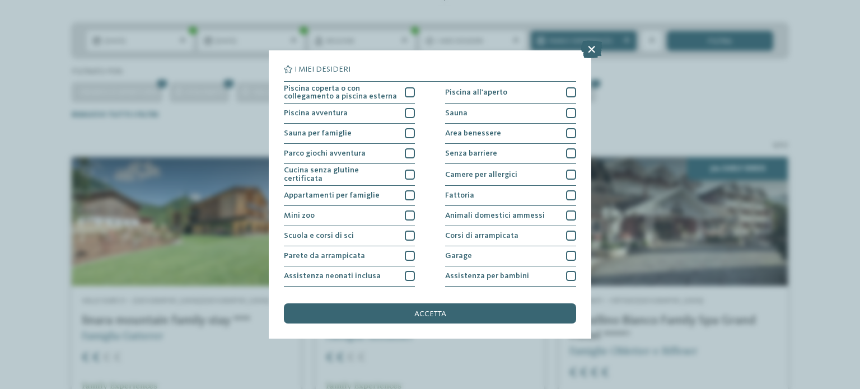
click at [666, 125] on div "I miei desideri Piscina coperta o con collegamento a piscina esterna Piscina al…" at bounding box center [430, 194] width 860 height 389
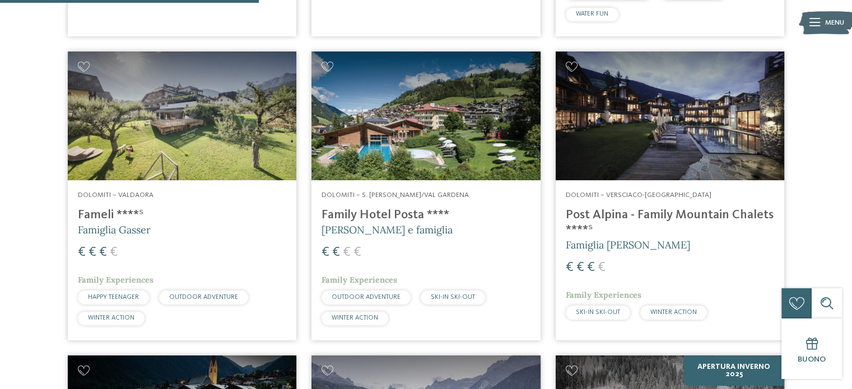
scroll to position [683, 0]
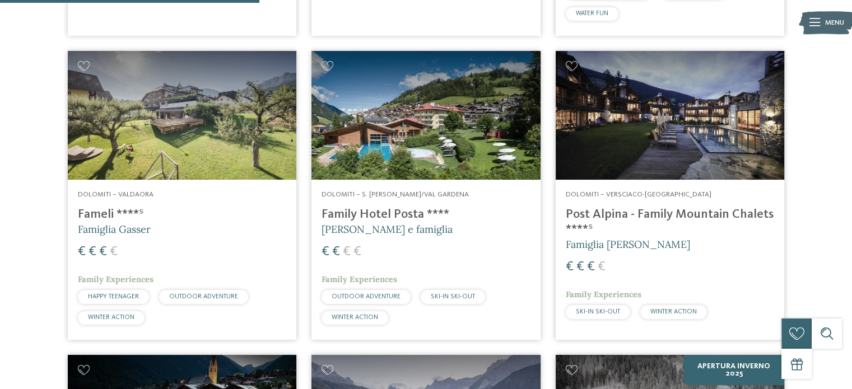
click at [622, 208] on h4 "Post Alpina - Family Mountain Chalets ****ˢ" at bounding box center [669, 222] width 208 height 30
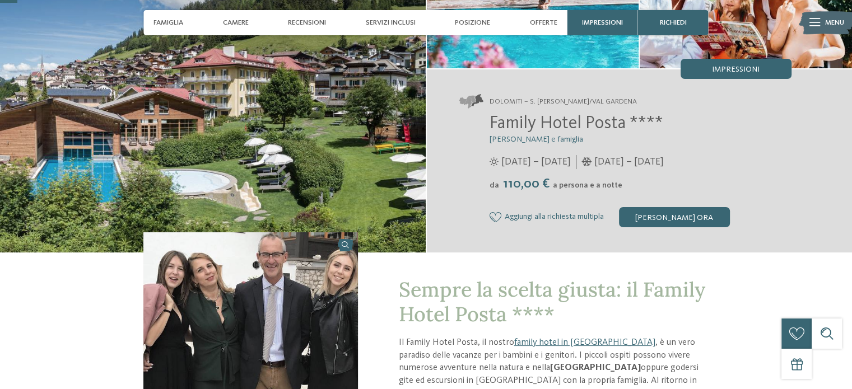
scroll to position [46, 0]
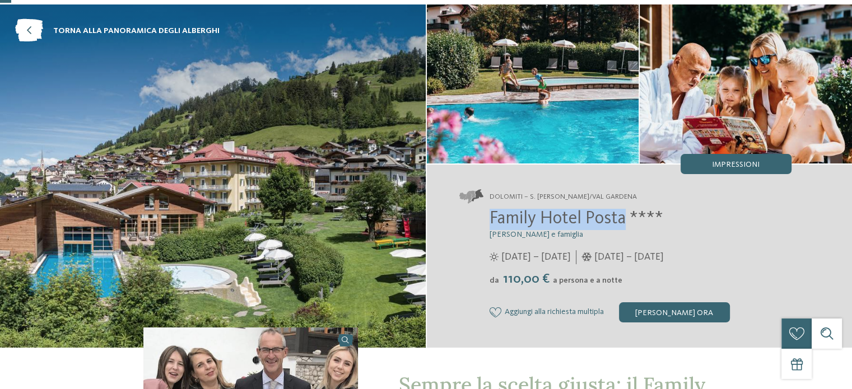
drag, startPoint x: 490, startPoint y: 216, endPoint x: 625, endPoint y: 221, distance: 134.5
click at [625, 221] on span "Family Hotel Posta ****" at bounding box center [576, 219] width 174 height 18
copy span "Family Hotel Posta"
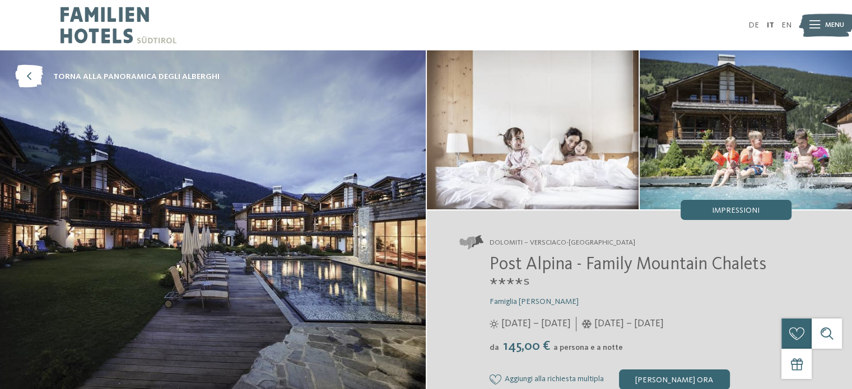
click at [534, 261] on span "Post Alpina - Family Mountain Chalets ****ˢ" at bounding box center [627, 275] width 277 height 39
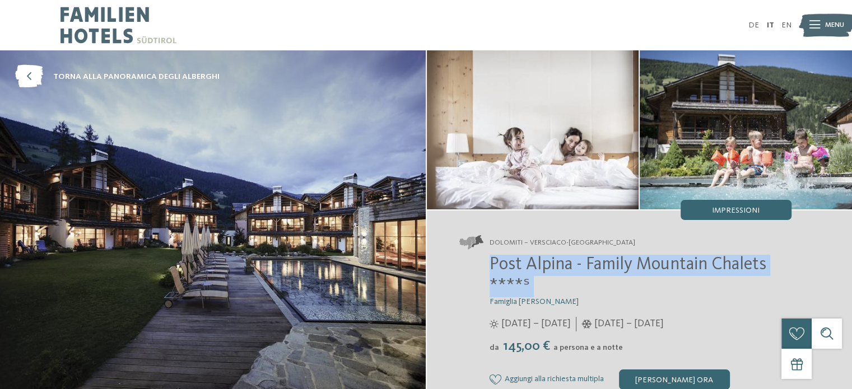
click at [534, 261] on span "Post Alpina - Family Mountain Chalets ****ˢ" at bounding box center [627, 275] width 277 height 39
copy div "Post Alpina - Family Mountain Chalets ****ˢ"
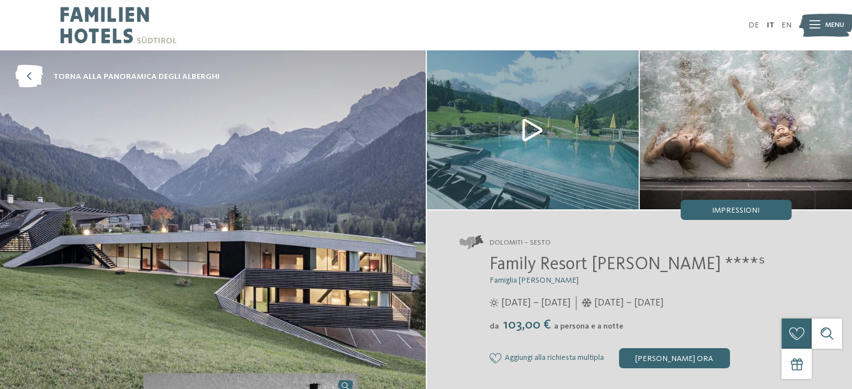
click at [531, 273] on span "Family Resort [PERSON_NAME] ****ˢ" at bounding box center [626, 265] width 275 height 18
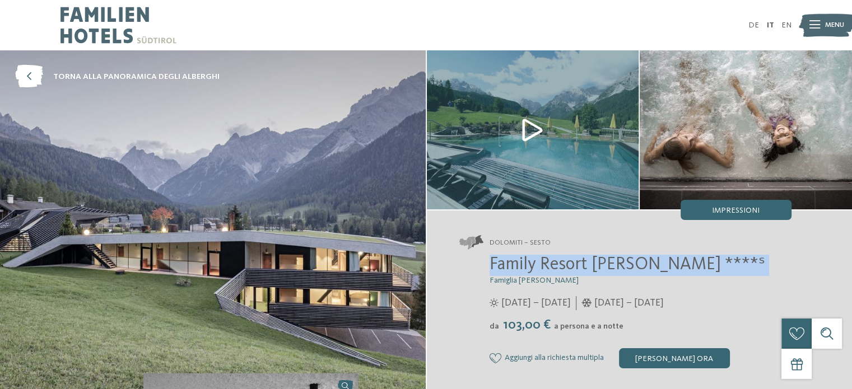
click at [531, 273] on span "Family Resort [PERSON_NAME] ****ˢ" at bounding box center [626, 265] width 275 height 18
copy div "Family Resort [PERSON_NAME] ****ˢ"
